Goal: Check status

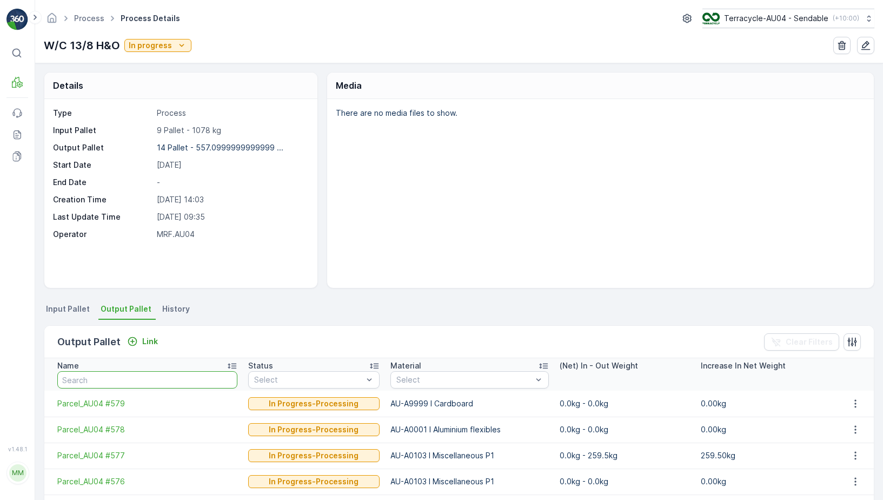
scroll to position [76, 0]
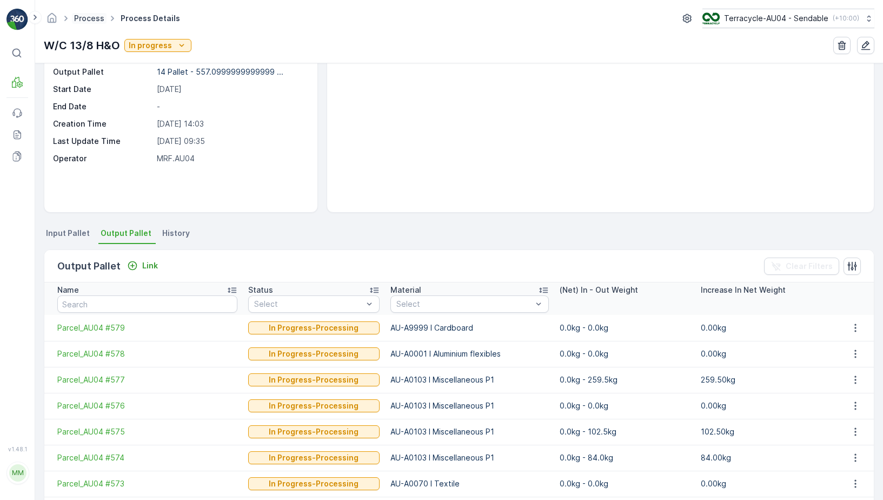
click at [98, 14] on link "Process" at bounding box center [89, 18] width 30 height 9
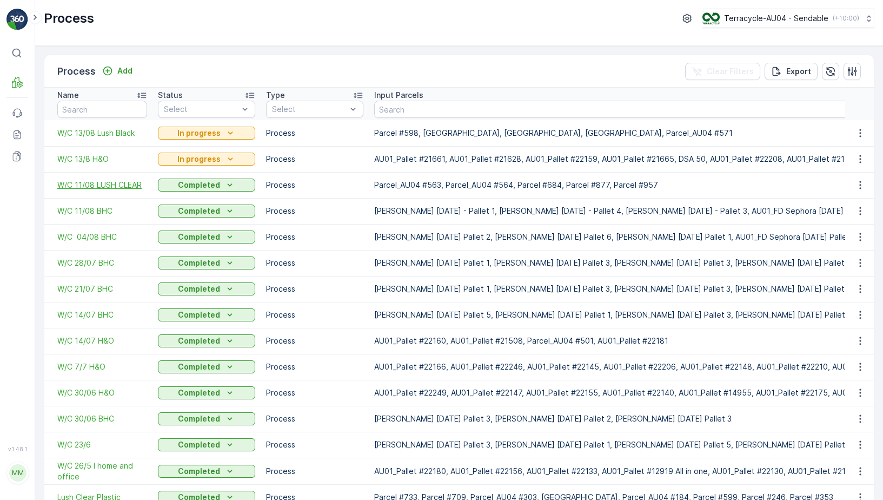
click at [96, 188] on span "W/C 11/08 LUSH CLEAR" at bounding box center [102, 185] width 90 height 11
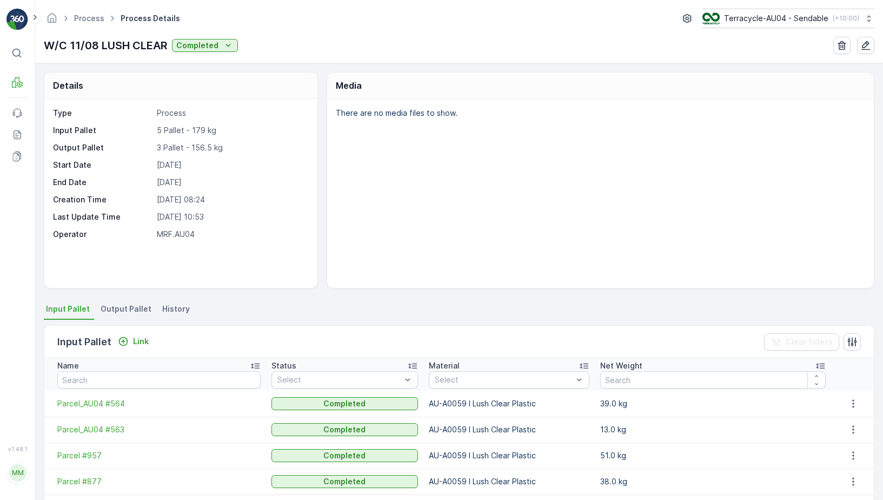
click at [113, 307] on span "Output Pallet" at bounding box center [126, 308] width 51 height 11
